Goal: Task Accomplishment & Management: Use online tool/utility

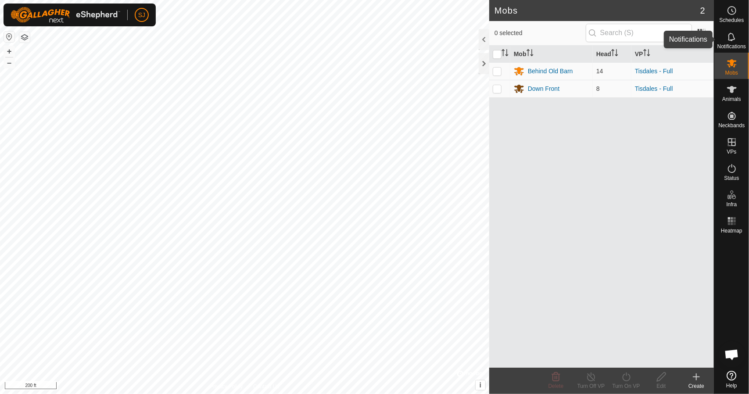
click at [744, 38] on div "Notifications" at bounding box center [732, 39] width 35 height 26
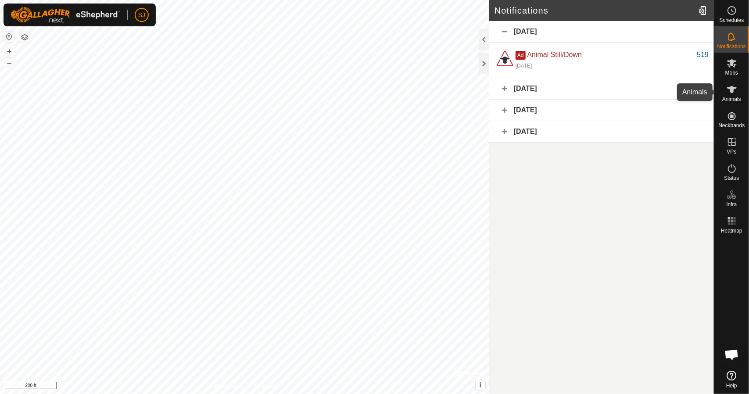
click at [731, 93] on icon at bounding box center [732, 89] width 10 height 7
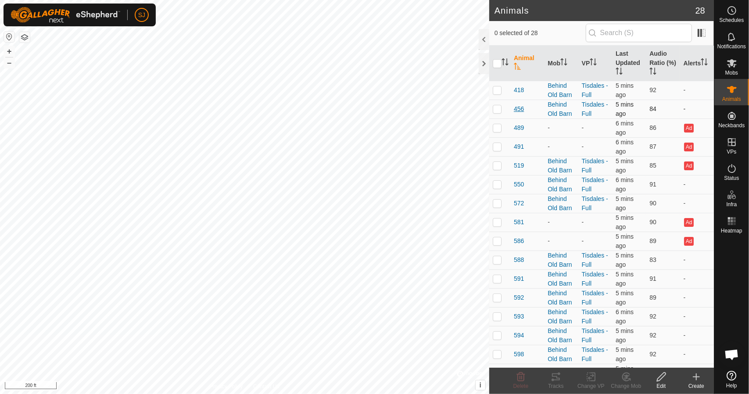
click at [521, 108] on span "456" at bounding box center [519, 108] width 10 height 9
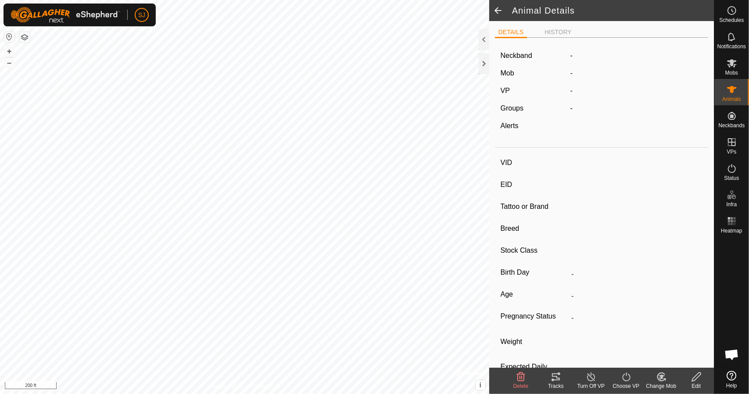
type input "456"
type input "-"
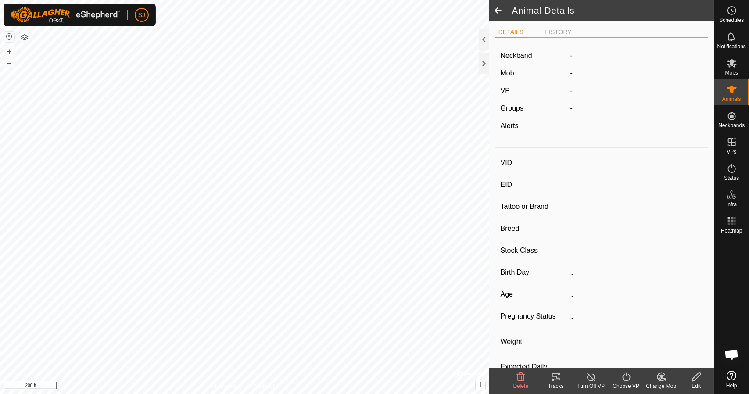
type input "0 kg"
type input "-"
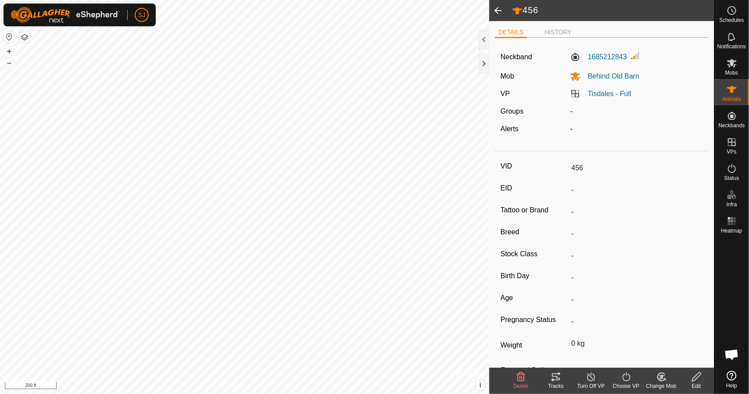
click at [552, 384] on div "Tracks" at bounding box center [556, 386] width 35 height 8
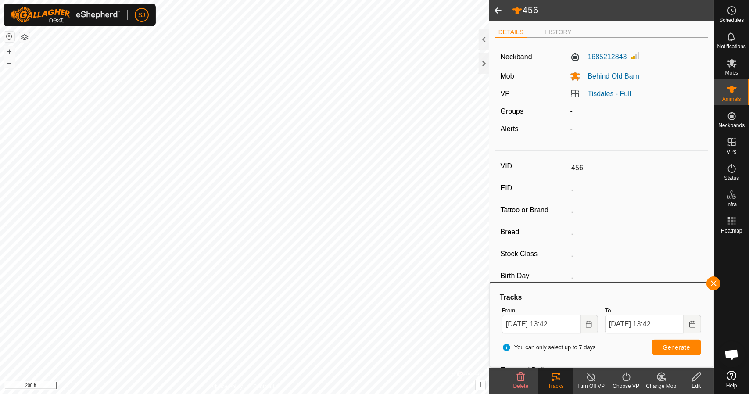
click at [499, 10] on span at bounding box center [498, 10] width 18 height 21
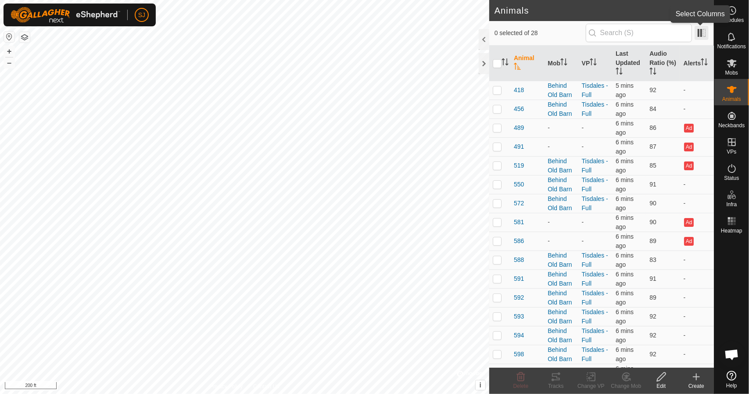
click at [703, 35] on span at bounding box center [702, 33] width 14 height 14
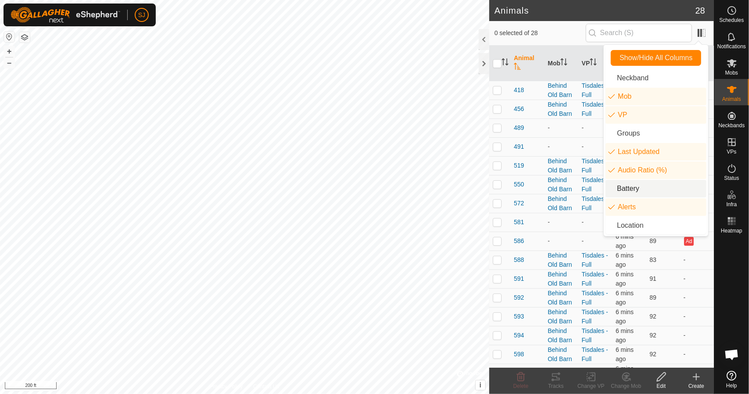
click at [644, 190] on li "Battery" at bounding box center [656, 189] width 101 height 18
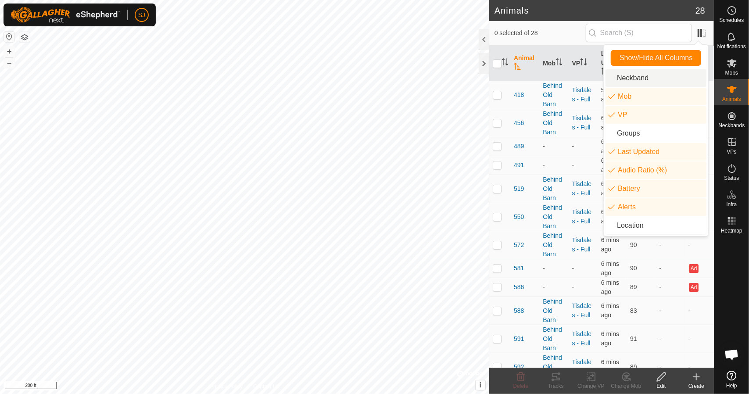
click at [555, 30] on span "0 selected of 28" at bounding box center [540, 33] width 91 height 9
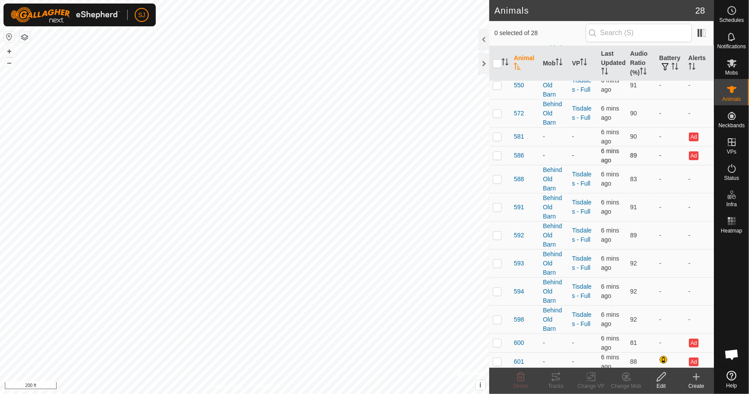
scroll to position [176, 0]
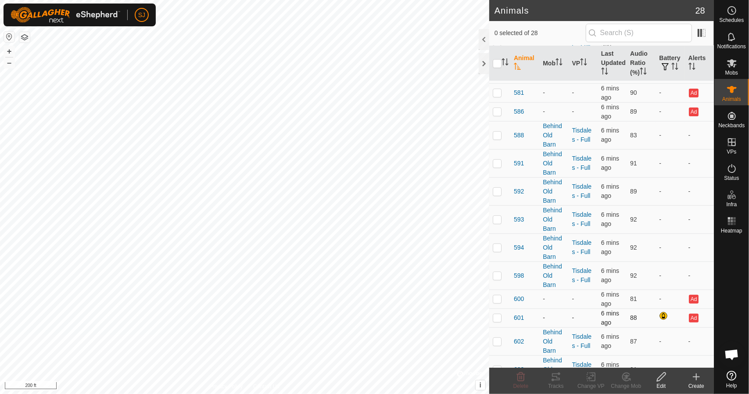
click at [500, 316] on p-checkbox at bounding box center [497, 317] width 9 height 7
checkbox input "true"
click at [521, 381] on icon at bounding box center [521, 377] width 8 height 9
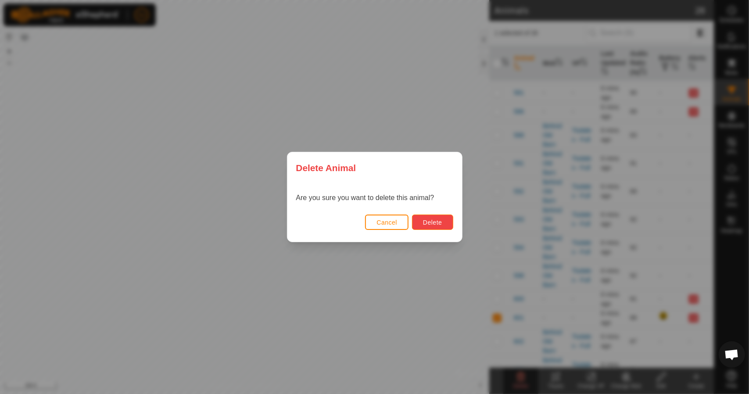
click at [435, 225] on span "Delete" at bounding box center [432, 222] width 19 height 7
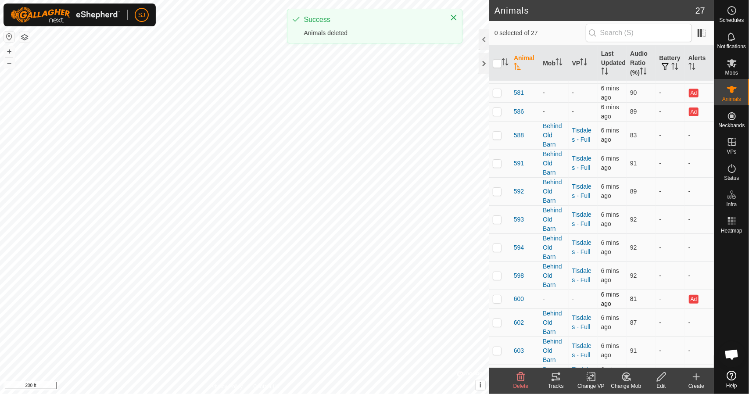
click at [499, 296] on p-checkbox at bounding box center [497, 298] width 9 height 7
checkbox input "true"
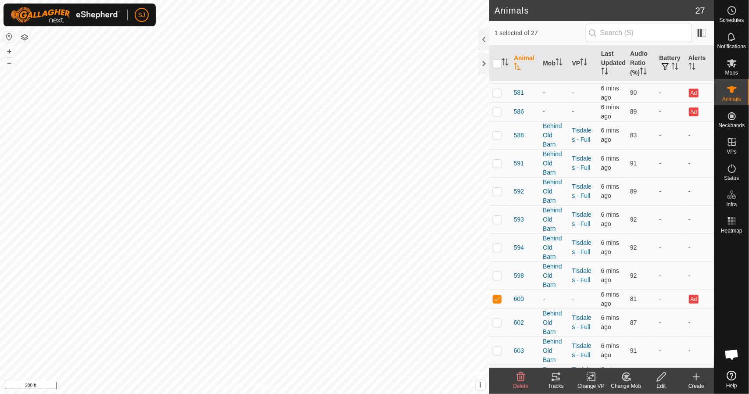
click at [521, 377] on icon at bounding box center [521, 377] width 8 height 9
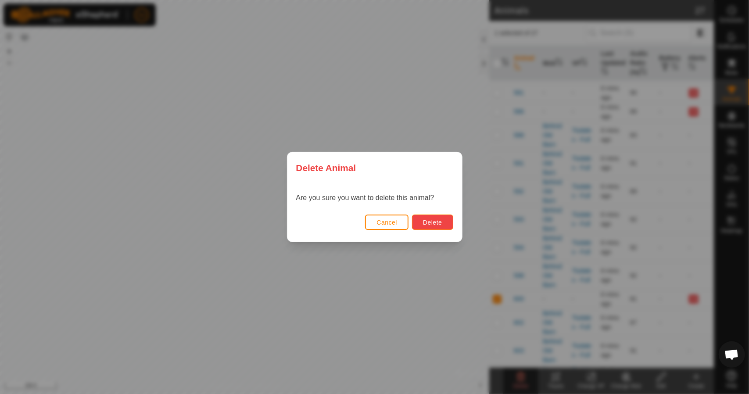
click at [439, 221] on span "Delete" at bounding box center [432, 222] width 19 height 7
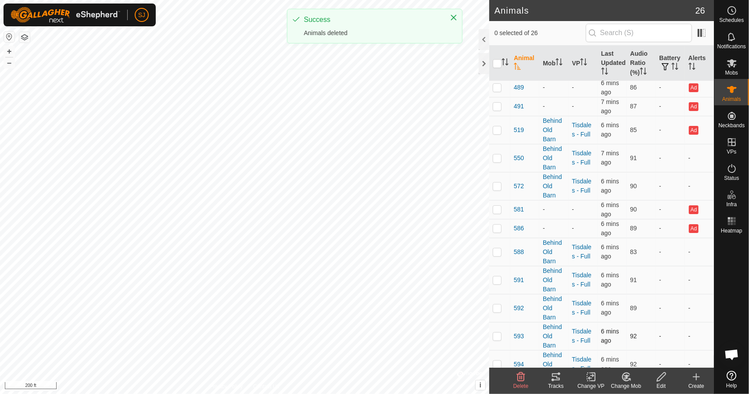
scroll to position [0, 0]
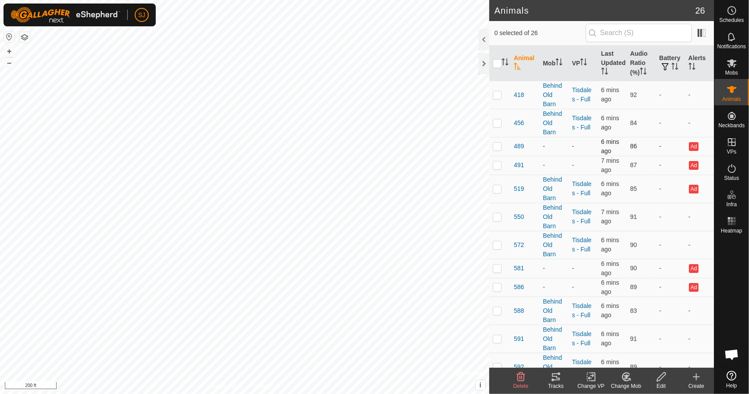
click at [496, 146] on p-checkbox at bounding box center [497, 146] width 9 height 7
checkbox input "true"
click at [499, 165] on p-checkbox at bounding box center [497, 165] width 9 height 7
checkbox input "true"
click at [497, 190] on p-checkbox at bounding box center [497, 188] width 9 height 7
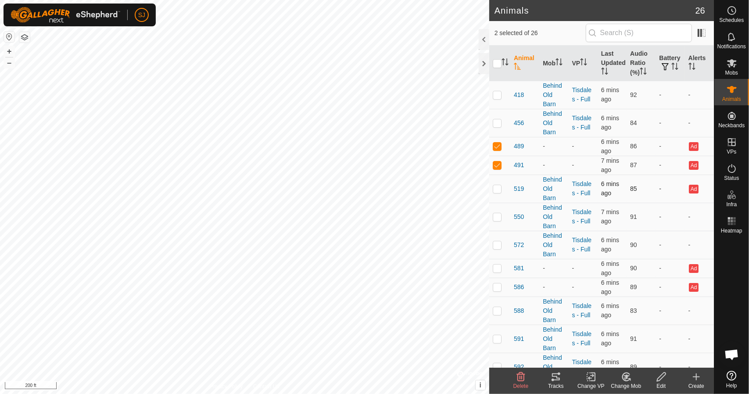
checkbox input "true"
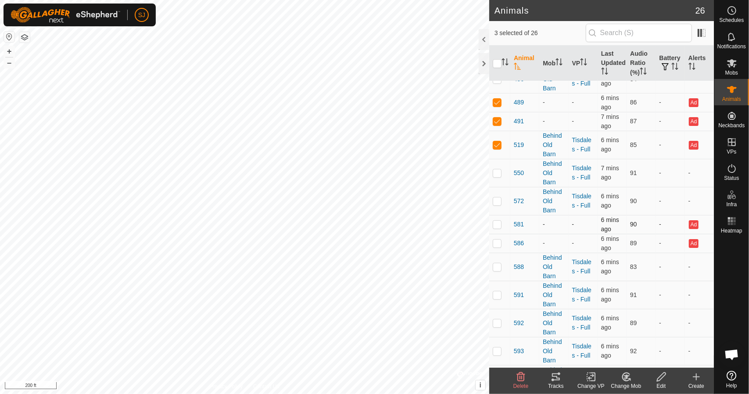
click at [496, 221] on p-checkbox at bounding box center [497, 224] width 9 height 7
checkbox input "true"
click at [500, 243] on p-checkbox at bounding box center [497, 243] width 9 height 7
checkbox input "true"
click at [521, 379] on icon at bounding box center [521, 377] width 11 height 11
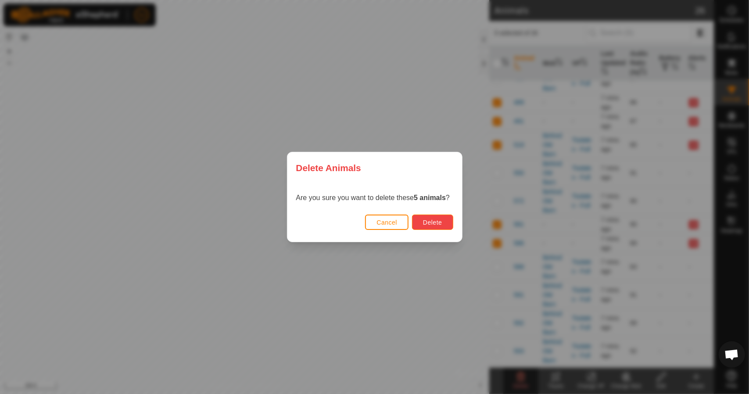
click at [439, 223] on span "Delete" at bounding box center [432, 222] width 19 height 7
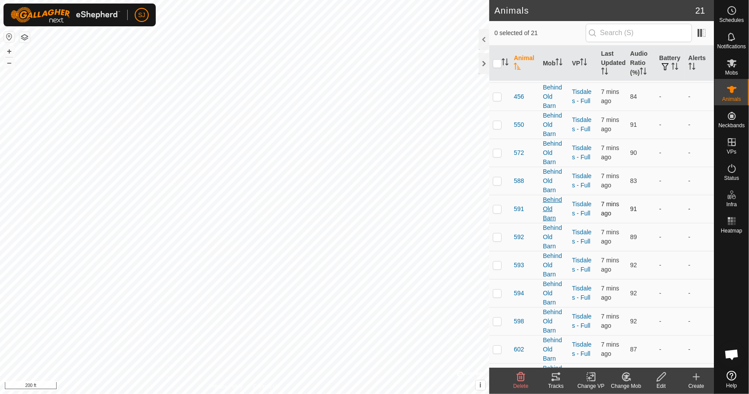
scroll to position [0, 0]
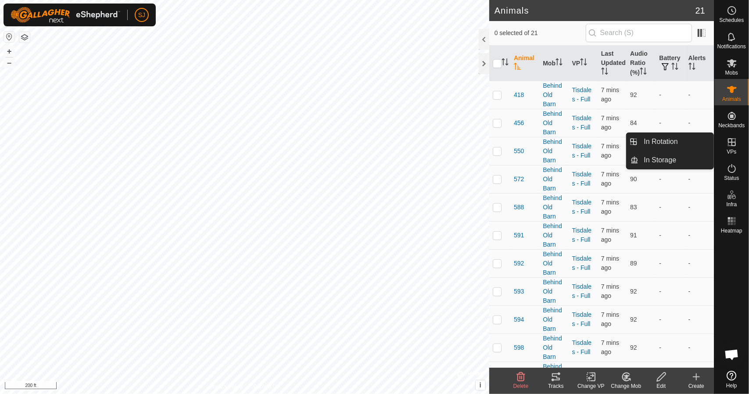
click at [742, 143] on div "VPs" at bounding box center [732, 145] width 35 height 26
click at [729, 144] on icon at bounding box center [732, 142] width 11 height 11
click at [732, 144] on icon at bounding box center [732, 142] width 8 height 8
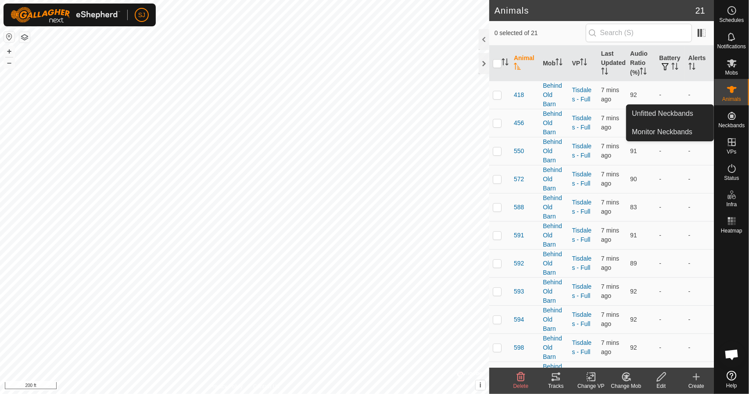
click at [729, 120] on icon at bounding box center [732, 116] width 11 height 11
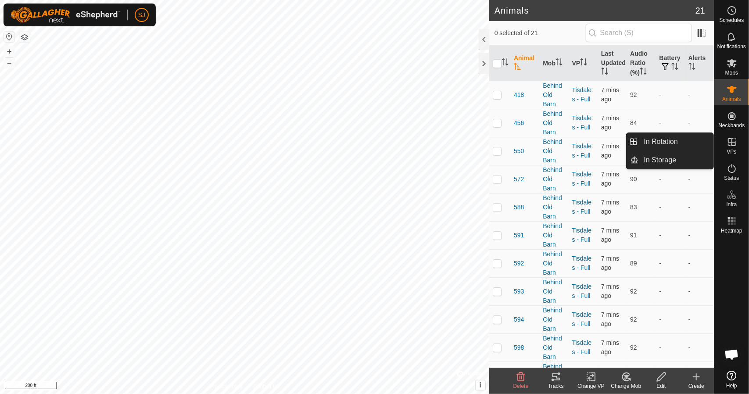
click at [730, 142] on icon at bounding box center [732, 142] width 8 height 8
click at [675, 144] on link "In Rotation" at bounding box center [676, 142] width 75 height 18
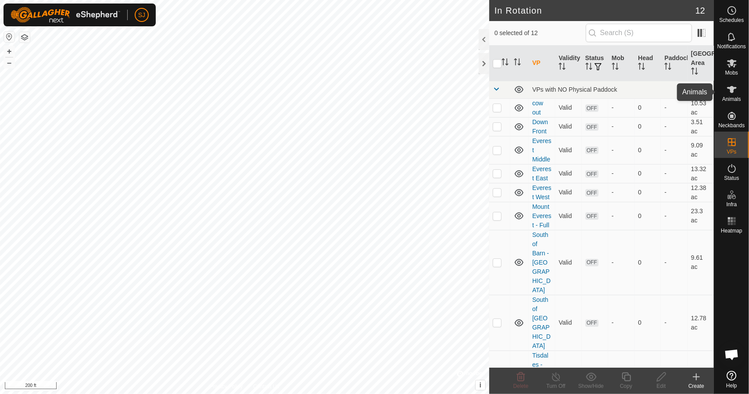
click at [733, 94] on icon at bounding box center [732, 89] width 11 height 11
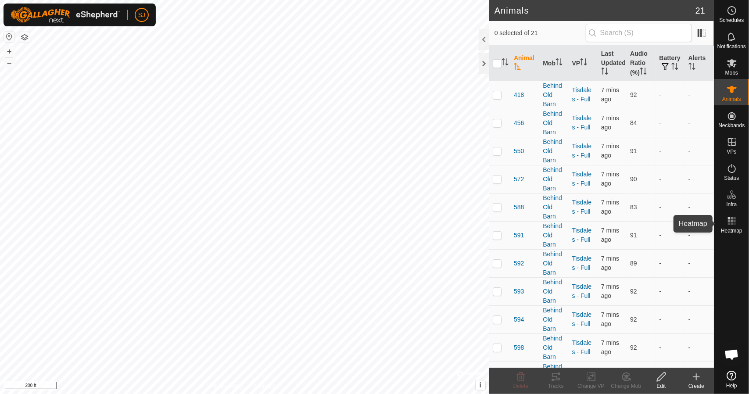
click at [732, 226] on es-heatmap-svg-icon at bounding box center [732, 221] width 16 height 14
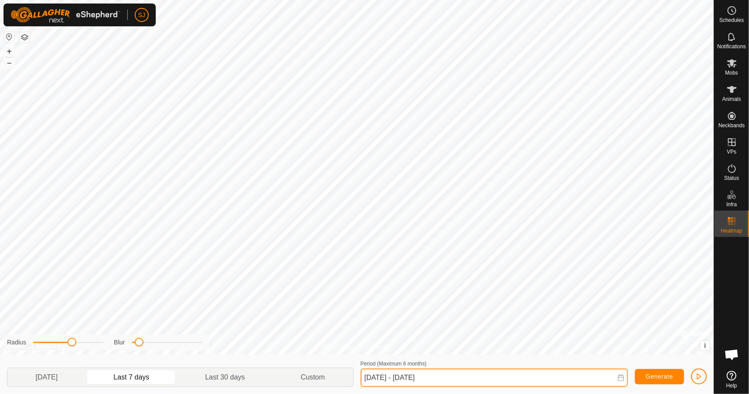
click at [504, 378] on input "[DATE] - [DATE]" at bounding box center [494, 378] width 267 height 18
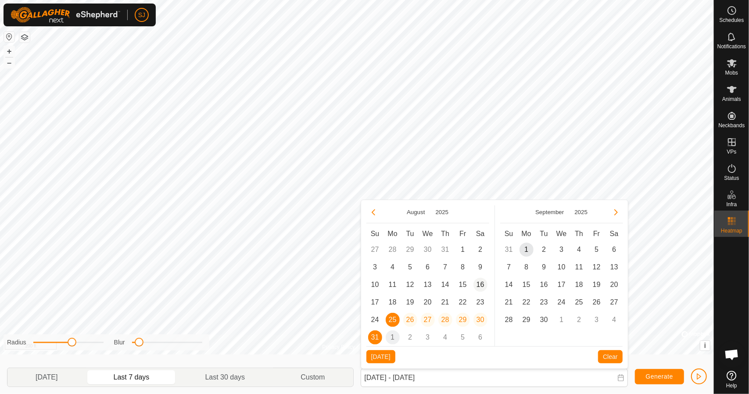
click at [481, 286] on span "16" at bounding box center [481, 285] width 14 height 14
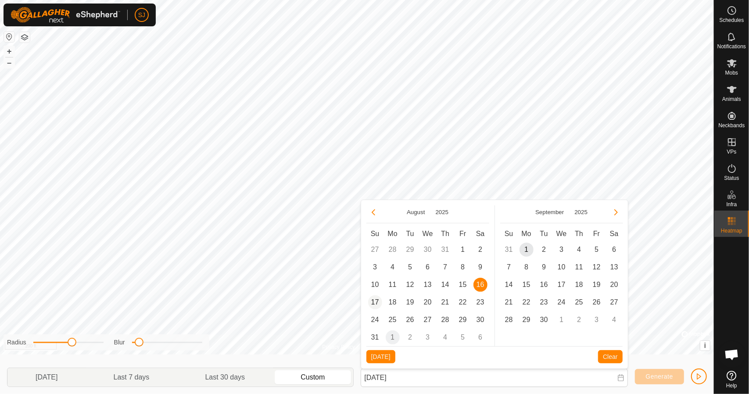
click at [375, 301] on span "17" at bounding box center [375, 302] width 14 height 14
type input "[DATE] - [DATE]"
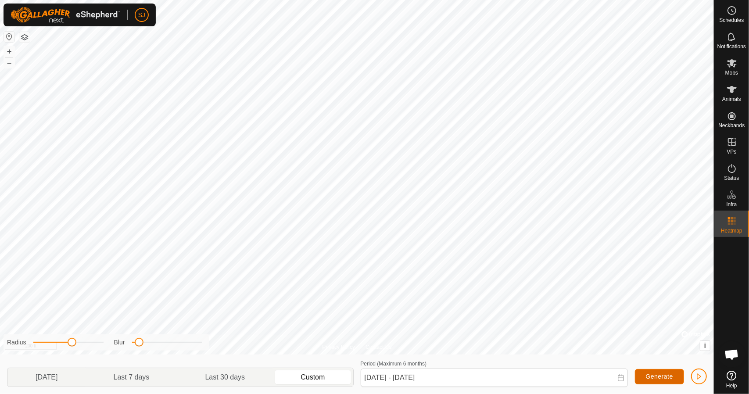
click at [658, 374] on span "Generate" at bounding box center [659, 376] width 27 height 7
drag, startPoint x: 168, startPoint y: 342, endPoint x: 189, endPoint y: 344, distance: 21.2
click at [189, 344] on div "Blur" at bounding box center [158, 342] width 88 height 9
drag, startPoint x: 140, startPoint y: 341, endPoint x: 172, endPoint y: 344, distance: 32.2
click at [172, 344] on span at bounding box center [171, 342] width 9 height 9
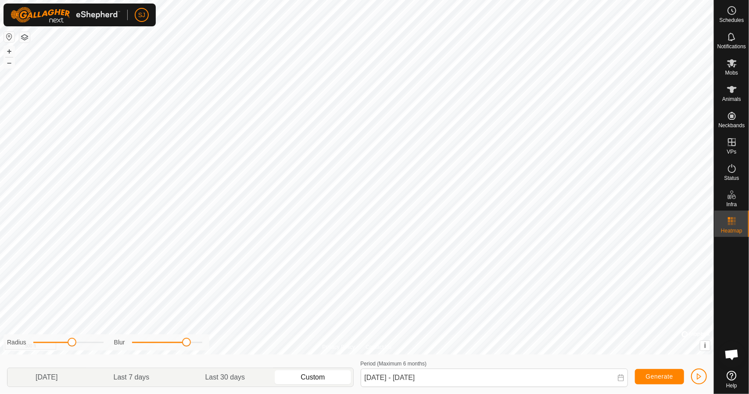
drag, startPoint x: 172, startPoint y: 344, endPoint x: 191, endPoint y: 343, distance: 18.9
click at [191, 343] on span at bounding box center [186, 342] width 9 height 9
